Goal: Task Accomplishment & Management: Manage account settings

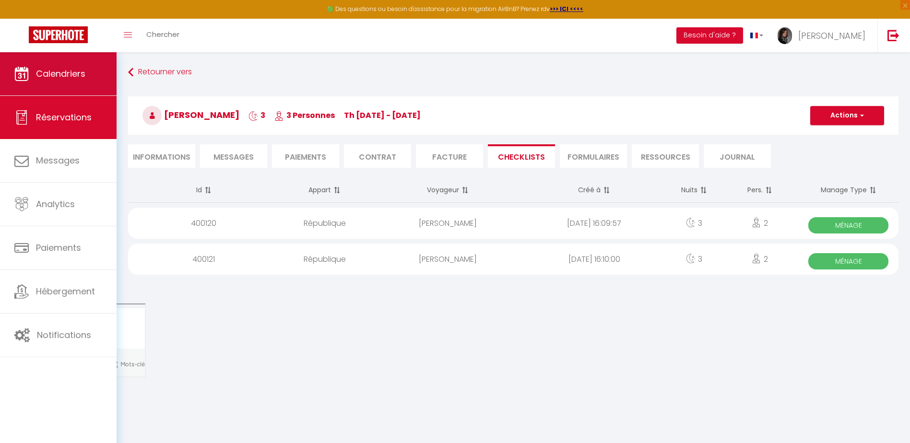
click at [86, 79] on link "Calendriers" at bounding box center [58, 73] width 117 height 43
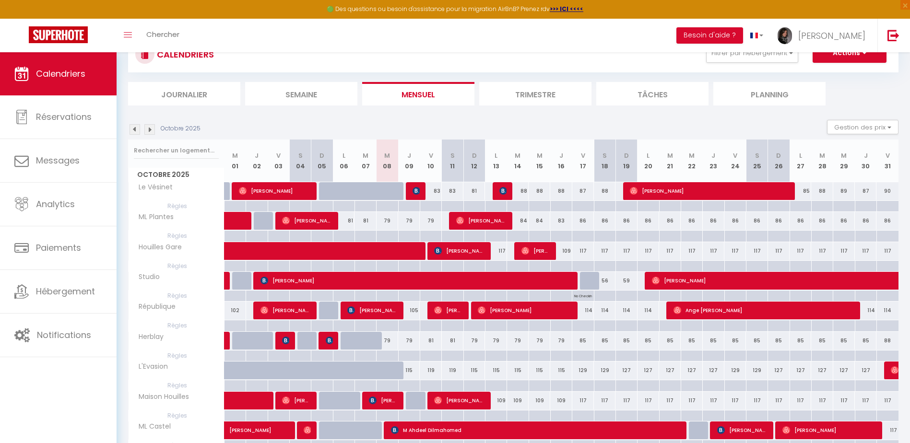
scroll to position [84, 0]
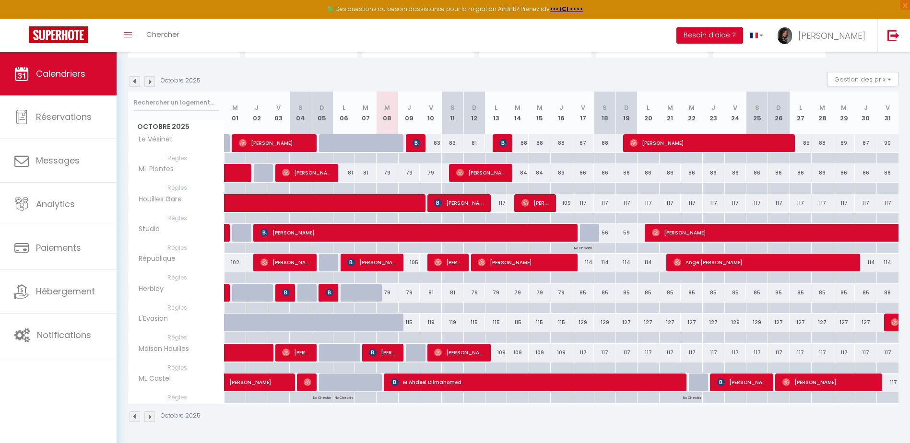
click at [145, 81] on img at bounding box center [149, 81] width 11 height 11
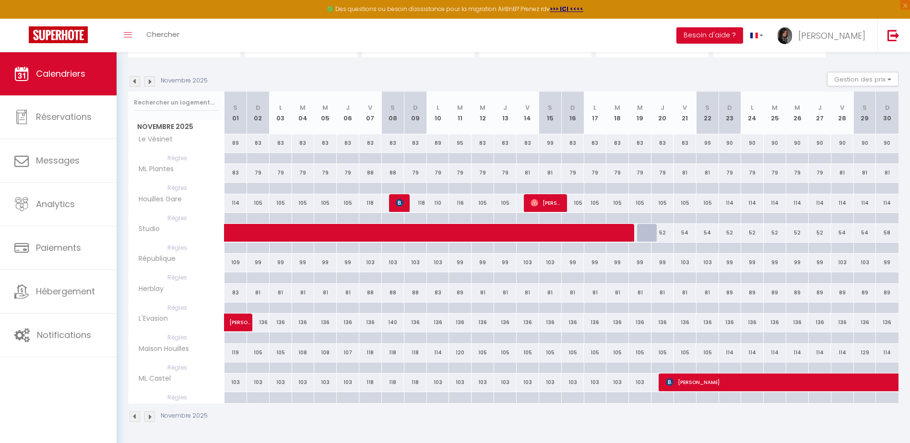
click at [135, 82] on img at bounding box center [134, 81] width 11 height 11
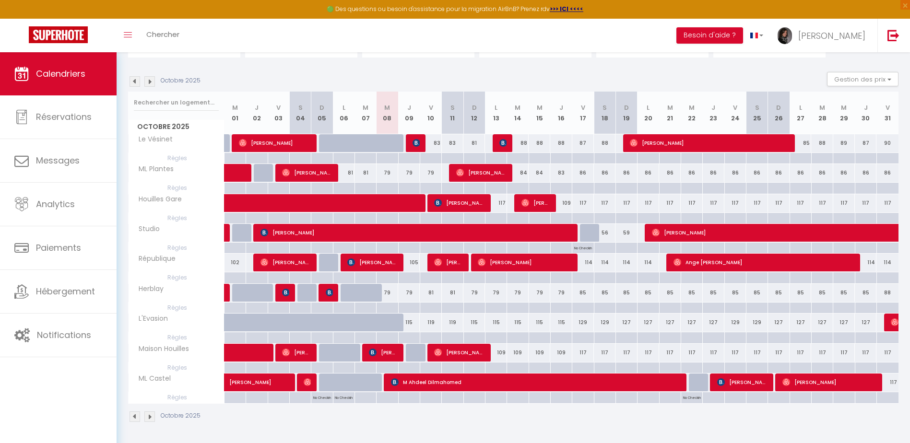
click at [149, 81] on img at bounding box center [149, 81] width 11 height 11
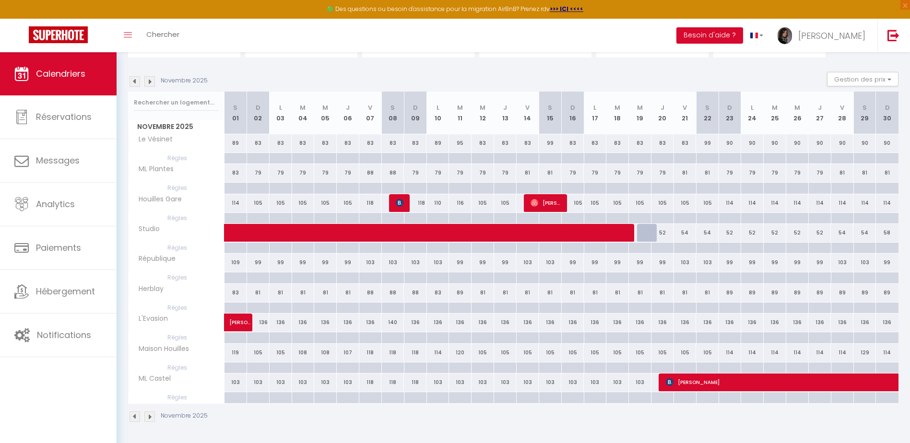
click at [149, 81] on img at bounding box center [149, 81] width 11 height 11
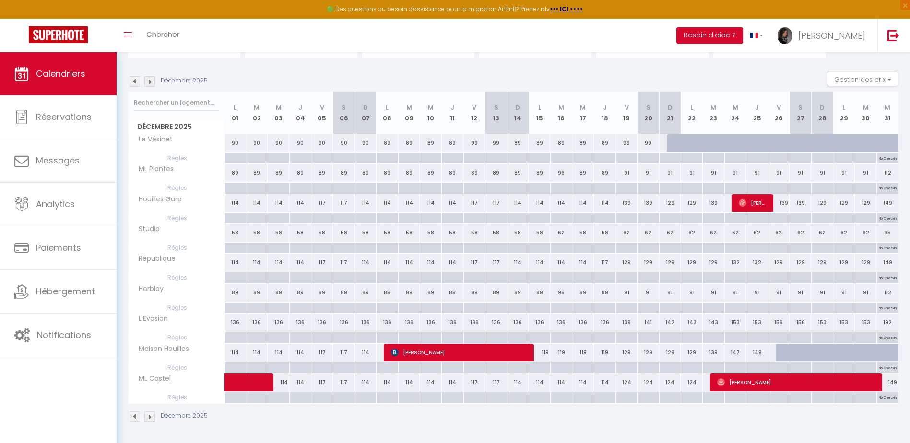
click at [133, 77] on img at bounding box center [134, 81] width 11 height 11
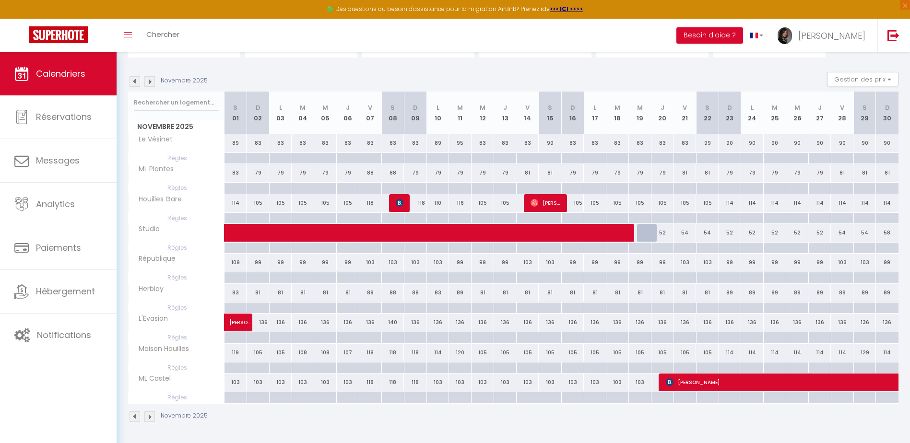
click at [133, 81] on img at bounding box center [134, 81] width 11 height 11
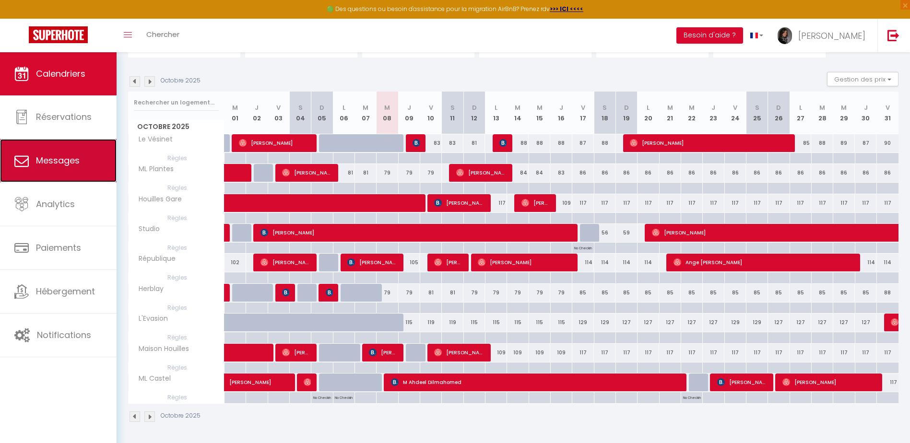
click at [65, 159] on span "Messages" at bounding box center [58, 160] width 44 height 12
select select "message"
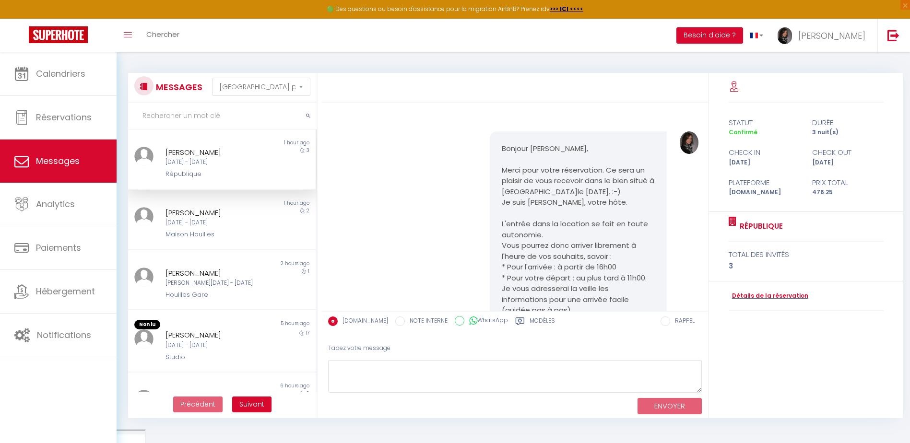
scroll to position [2076, 0]
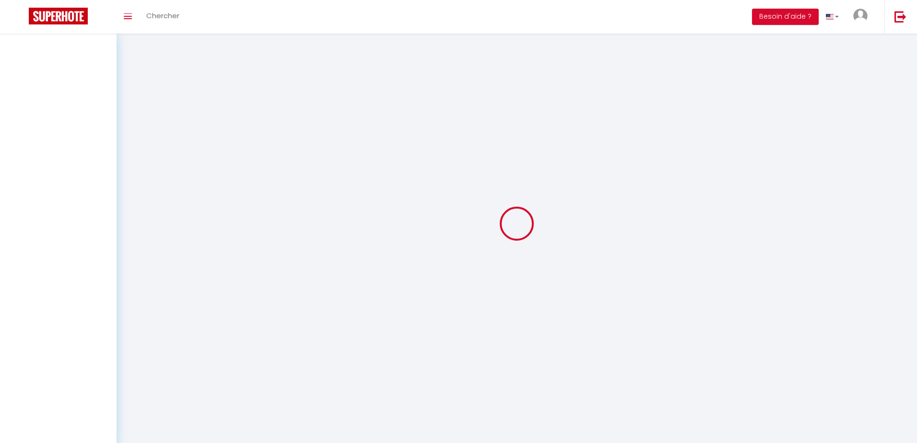
select select "message"
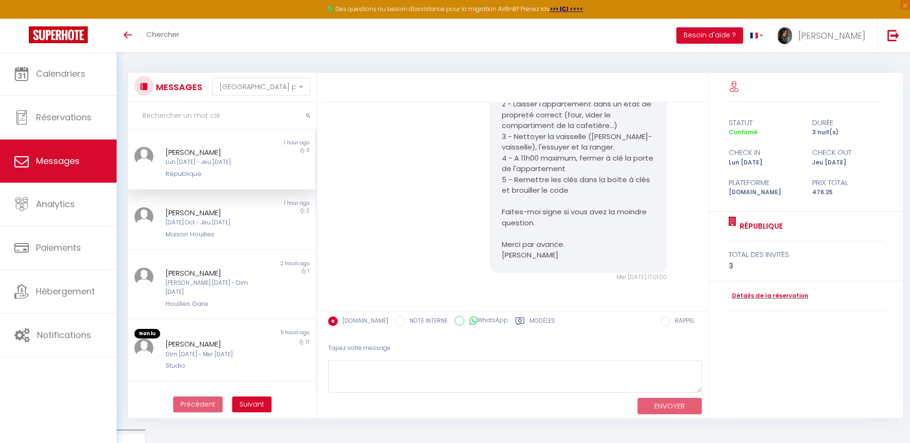
scroll to position [1932, 0]
click at [179, 35] on span "Chercher" at bounding box center [162, 34] width 33 height 10
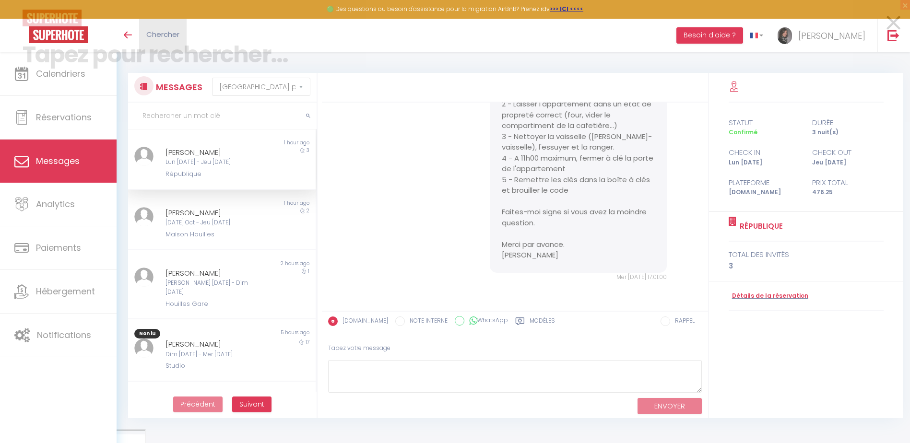
scroll to position [1910, 0]
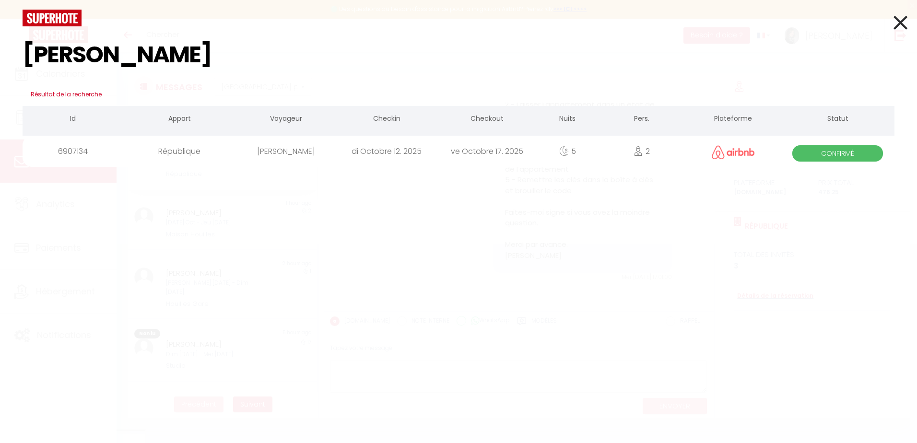
type input "[PERSON_NAME]"
click at [816, 150] on span "Confirmé" at bounding box center [837, 153] width 91 height 16
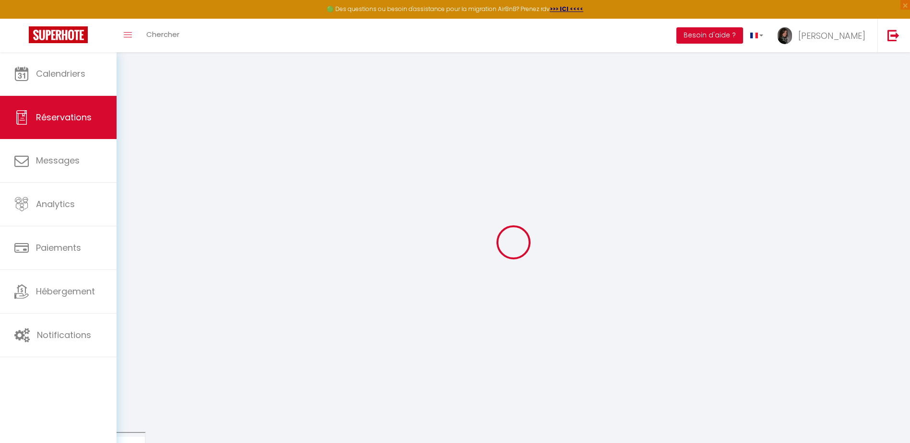
select select
checkbox input "false"
select select
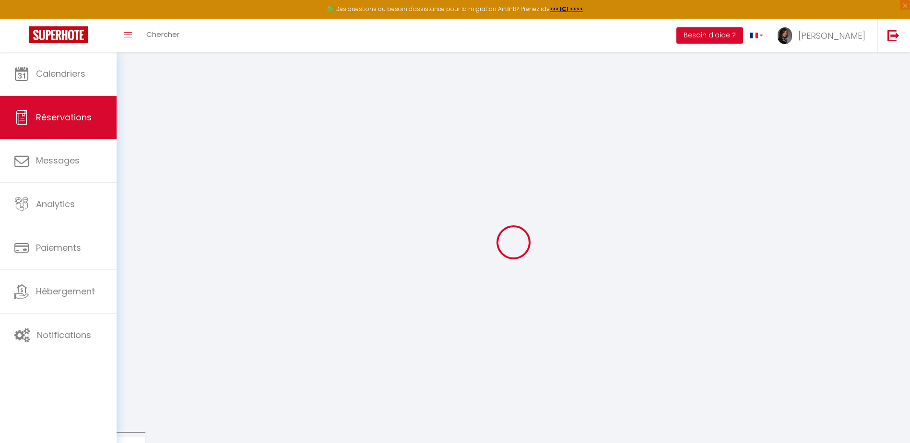
select select
checkbox input "false"
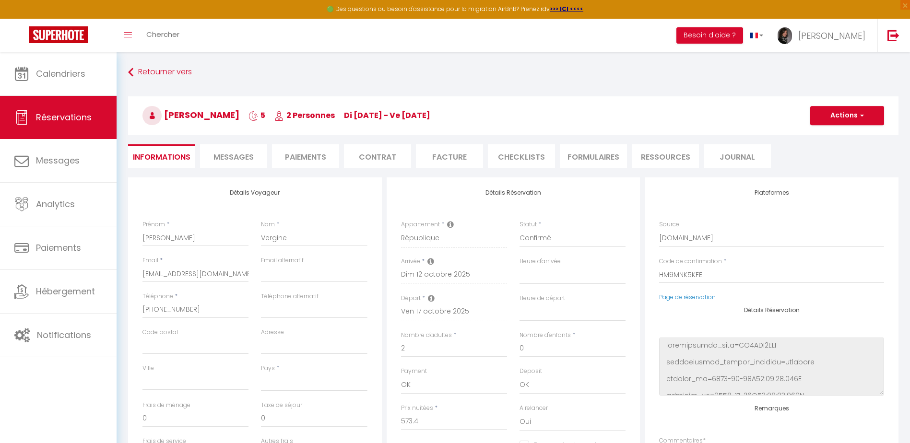
select select
type input "69"
type input "55.9"
select select
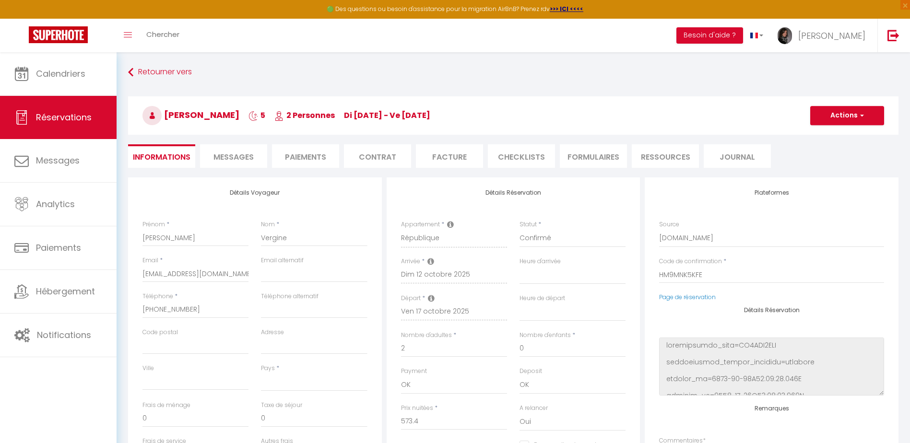
checkbox input "false"
select select
checkbox input "false"
select select
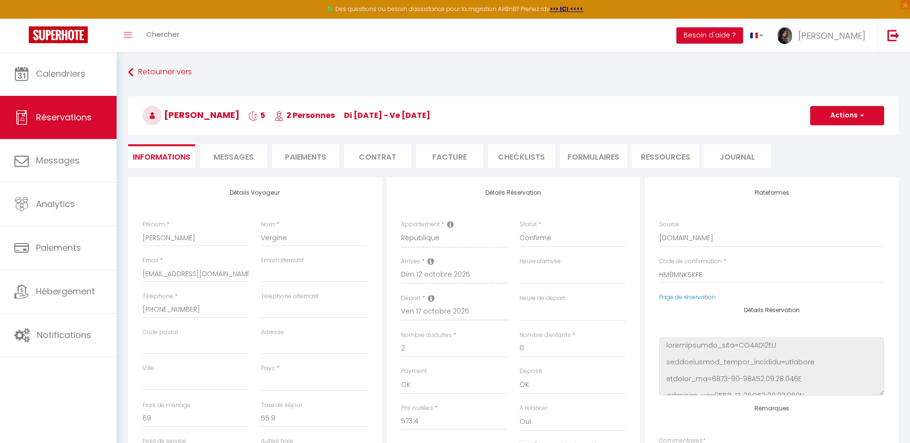
click at [513, 159] on li "CHECKLISTS" at bounding box center [521, 155] width 67 height 23
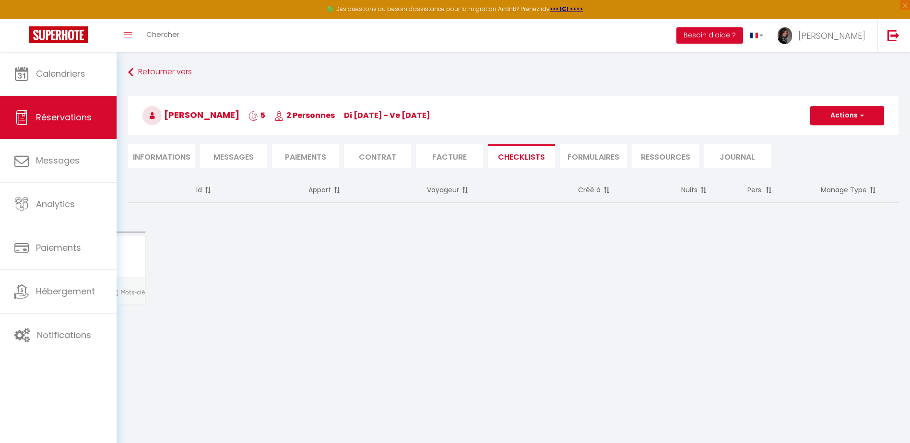
click at [164, 165] on li "Informations" at bounding box center [161, 155] width 67 height 23
select select
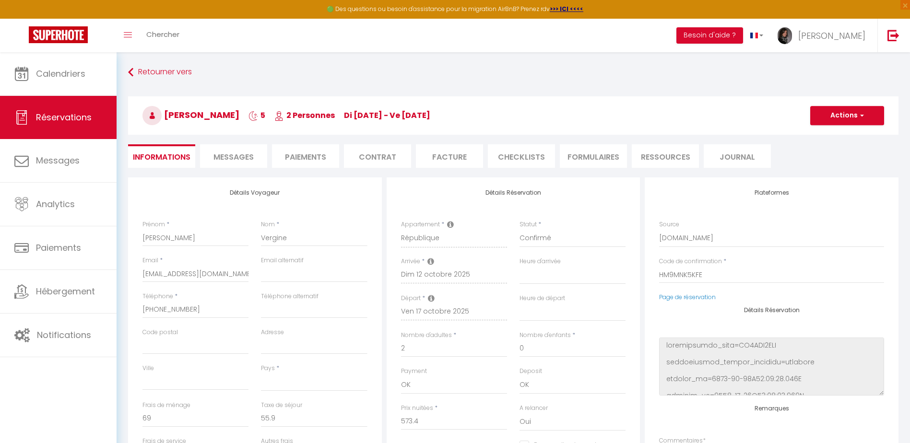
click at [201, 157] on li "Messages" at bounding box center [233, 155] width 67 height 23
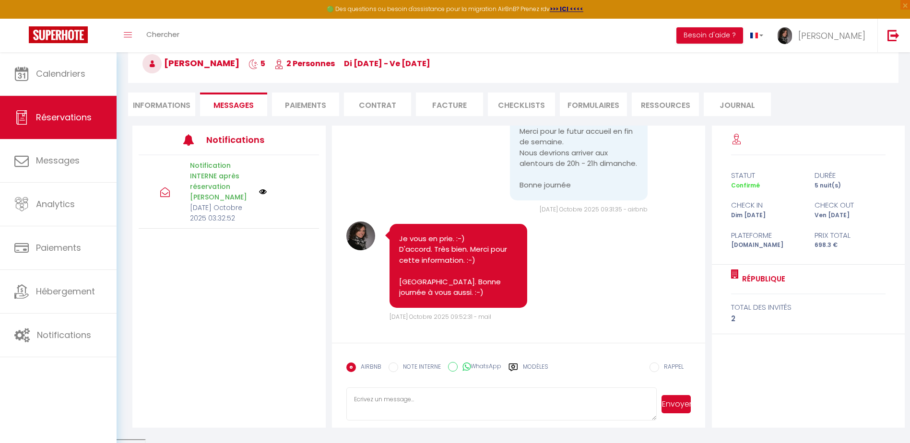
scroll to position [52, 0]
